Goal: Task Accomplishment & Management: Complete application form

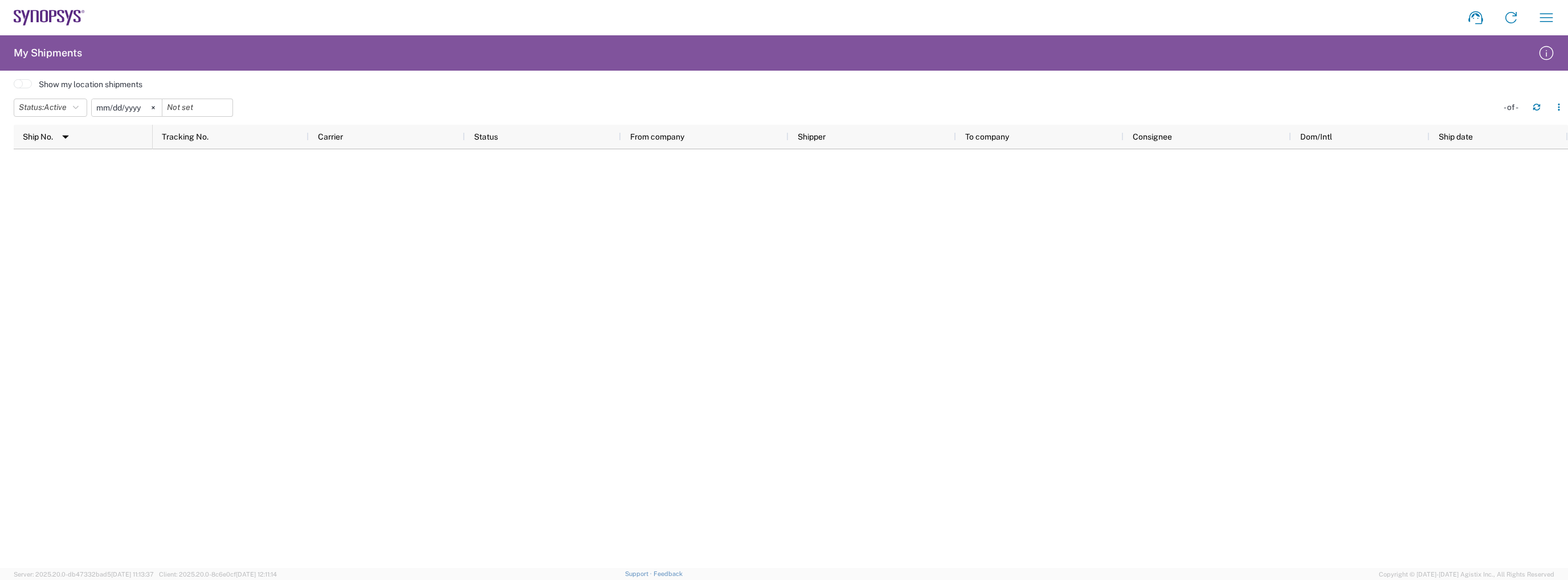
click at [55, 18] on icon at bounding box center [49, 18] width 72 height 16
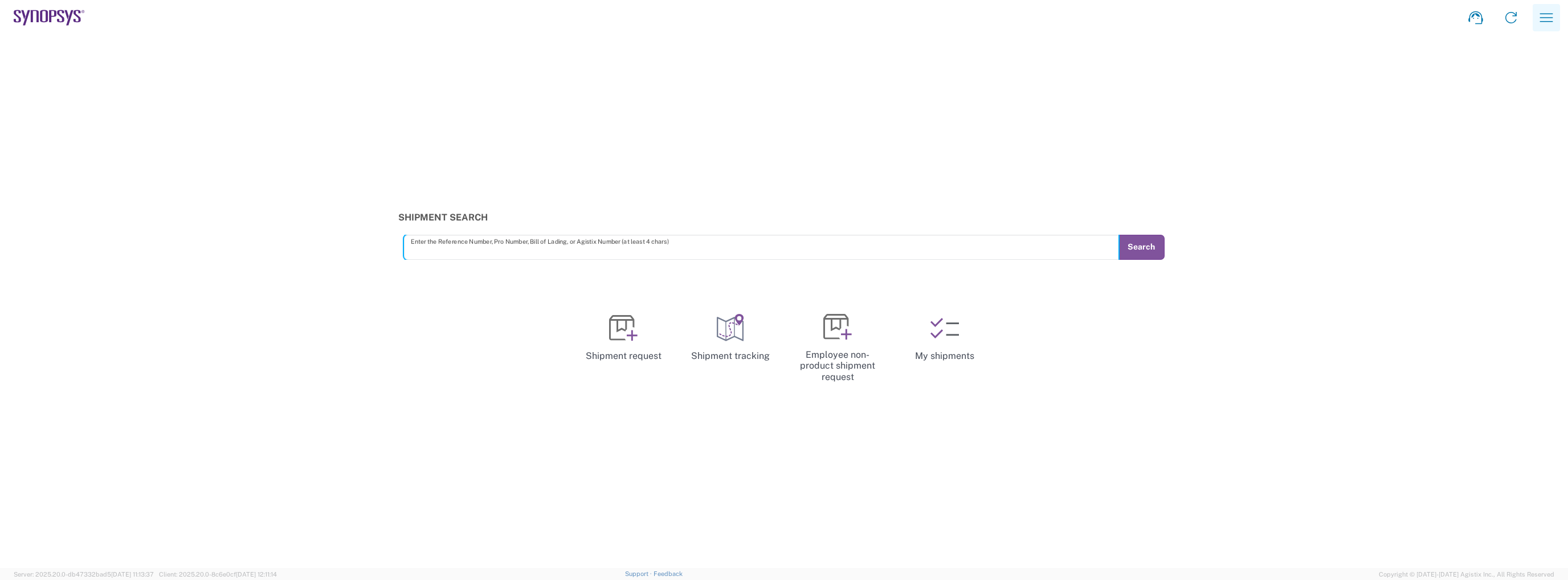
click at [1536, 18] on button "button" at bounding box center [1546, 17] width 27 height 27
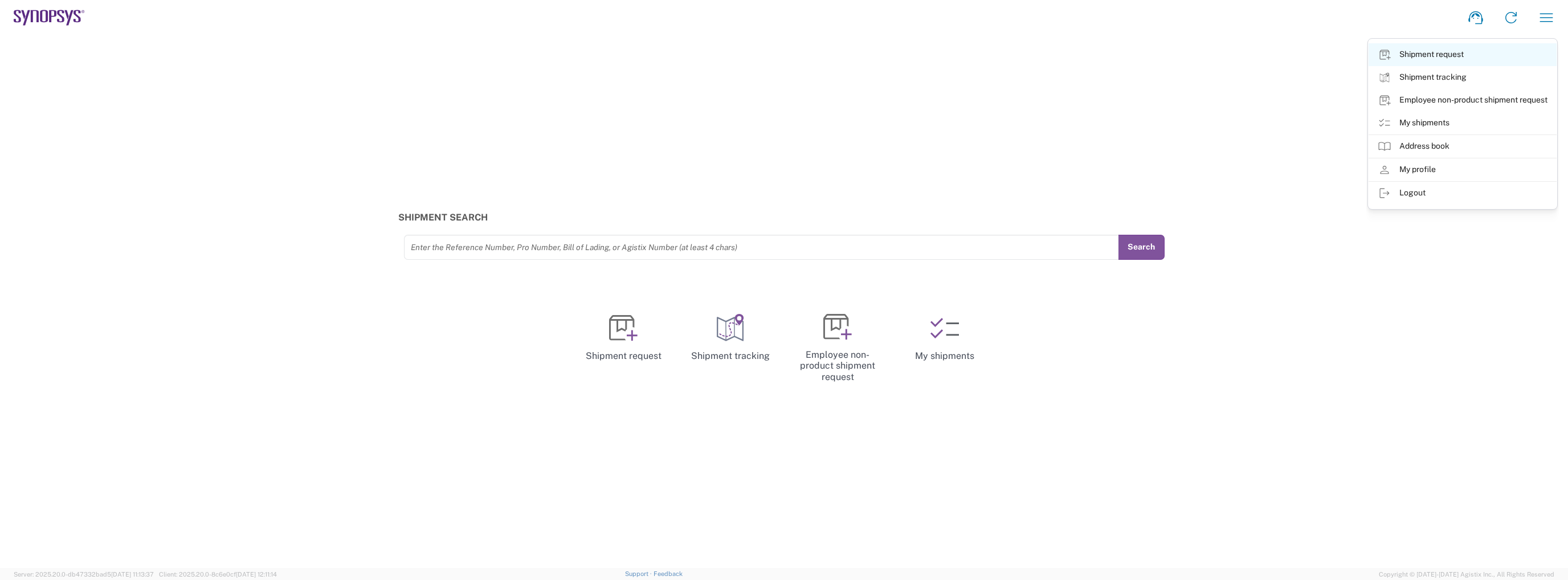
click at [1493, 60] on link "Shipment request" at bounding box center [1462, 55] width 188 height 23
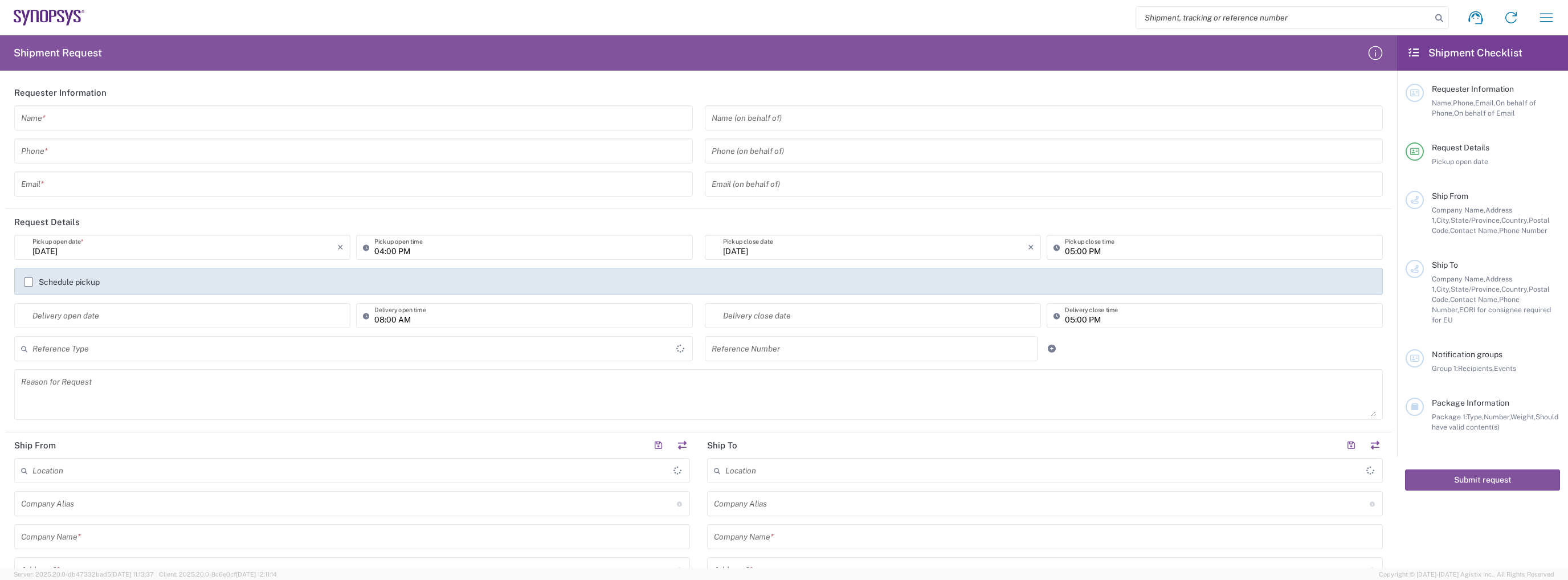
type input "United States"
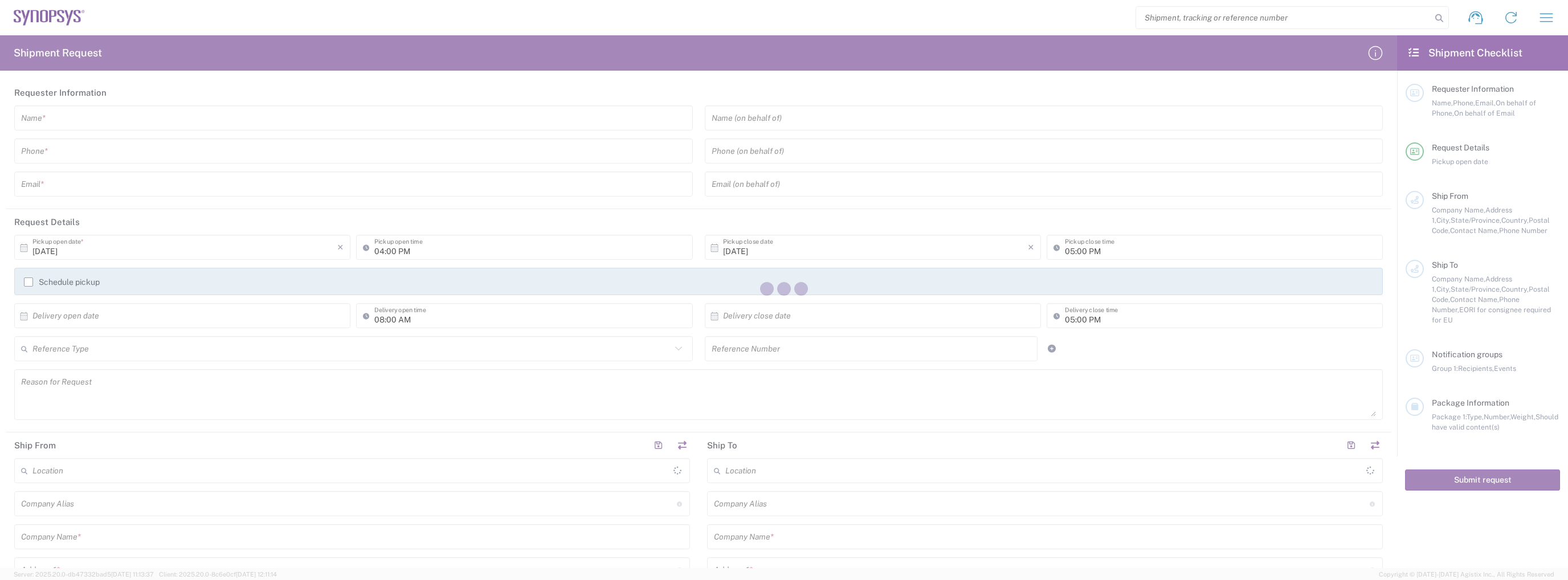
type input "United States"
